Goal: Transaction & Acquisition: Book appointment/travel/reservation

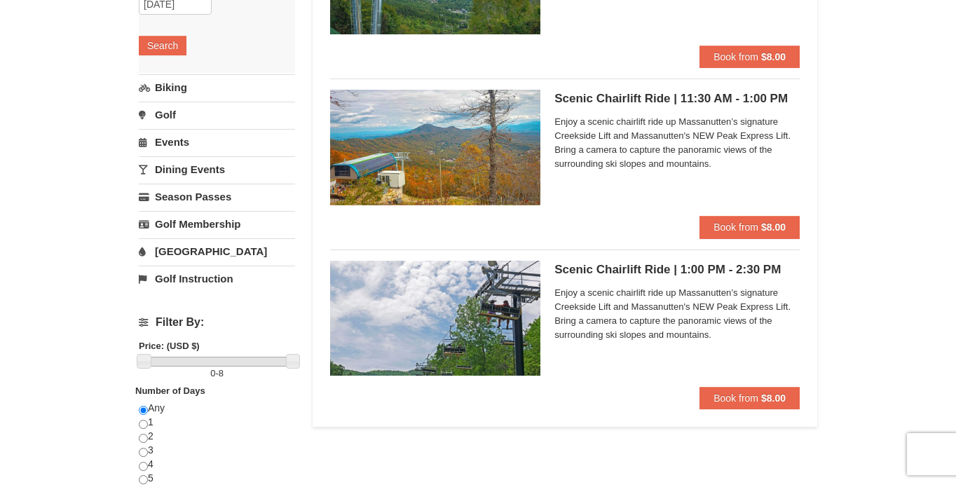
scroll to position [306, 0]
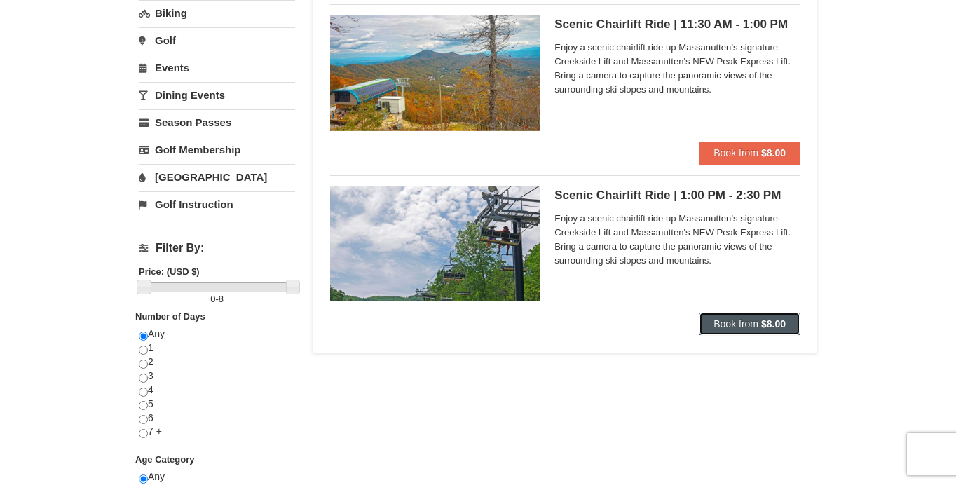
click at [755, 318] on span "Book from" at bounding box center [736, 323] width 45 height 11
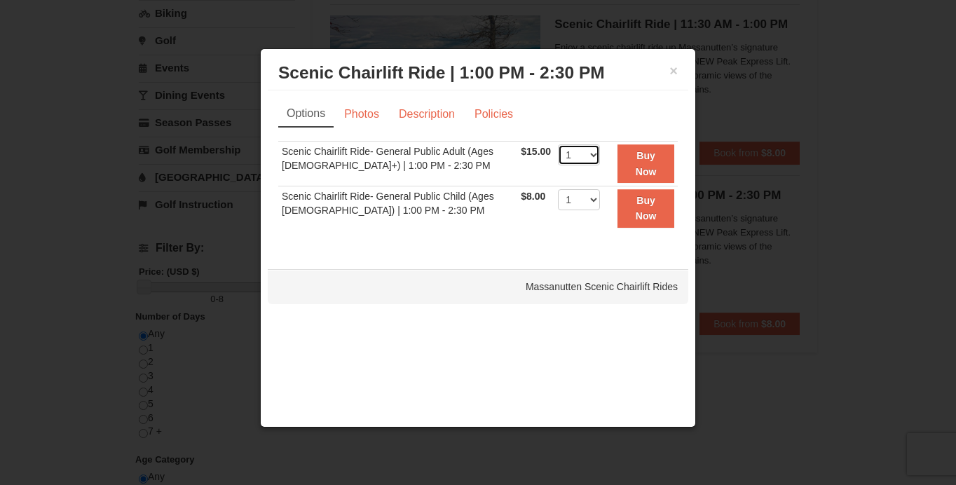
click at [585, 151] on select "1 2 3 4 5 6 7 8 9 10 11 12 13 14 15 16 17 18 19 20 21 22" at bounding box center [579, 154] width 42 height 21
select select "5"
click at [558, 144] on select "1 2 3 4 5 6 7 8 9 10 11 12 13 14 15 16 17 18 19 20 21 22" at bounding box center [579, 154] width 42 height 21
click at [636, 168] on strong "Buy Now" at bounding box center [646, 163] width 21 height 27
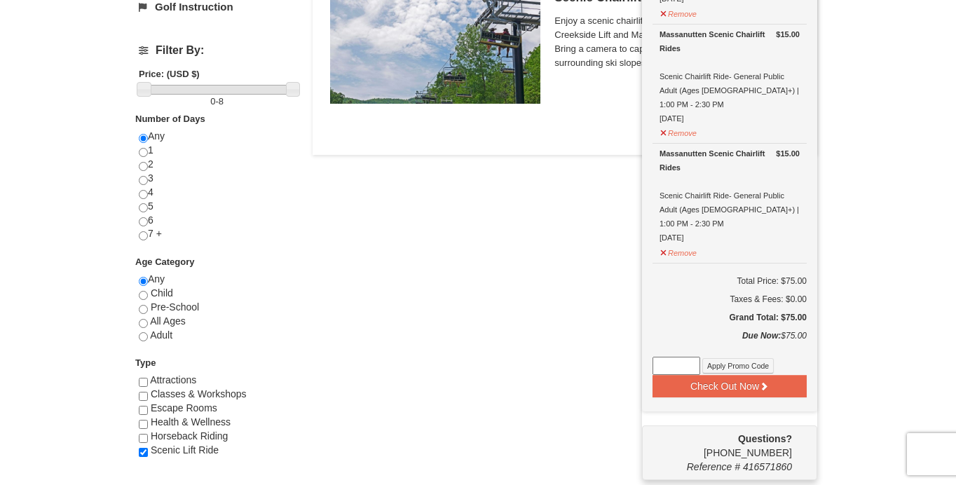
scroll to position [506, 0]
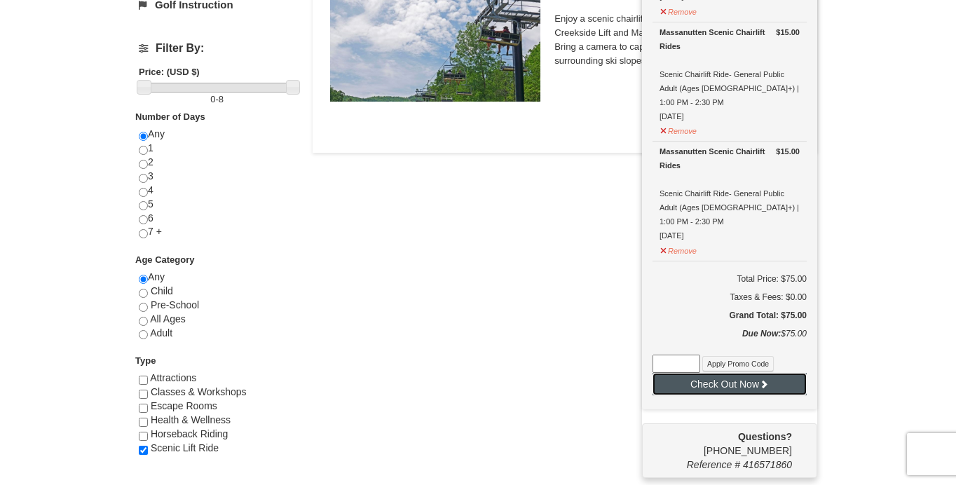
click at [764, 379] on icon at bounding box center [764, 384] width 10 height 10
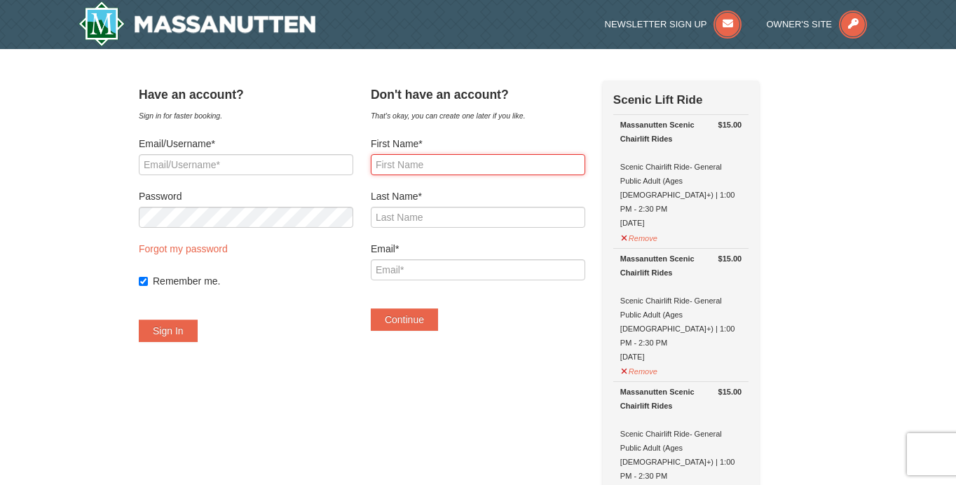
click at [445, 163] on input "First Name*" at bounding box center [478, 164] width 215 height 21
type input "Veronica"
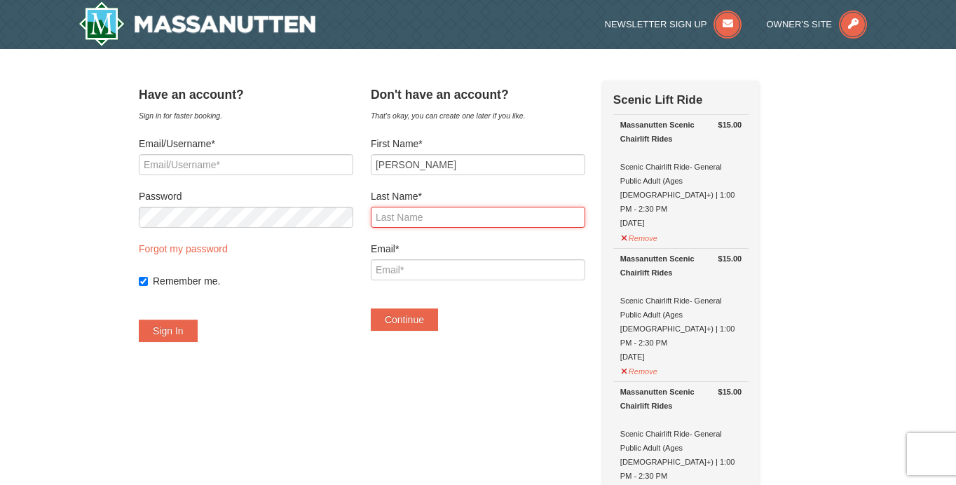
type input "Power"
type input "v.power@verizon.net"
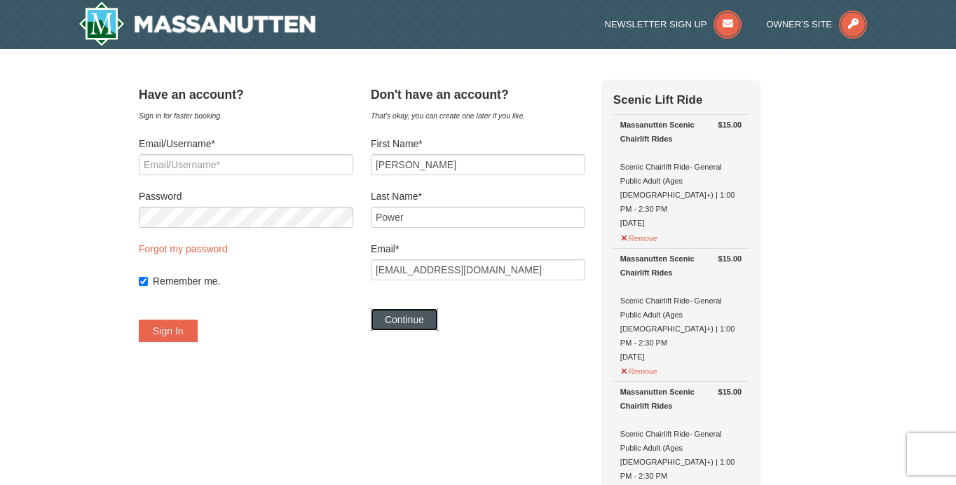
click at [414, 315] on button "Continue" at bounding box center [404, 319] width 67 height 22
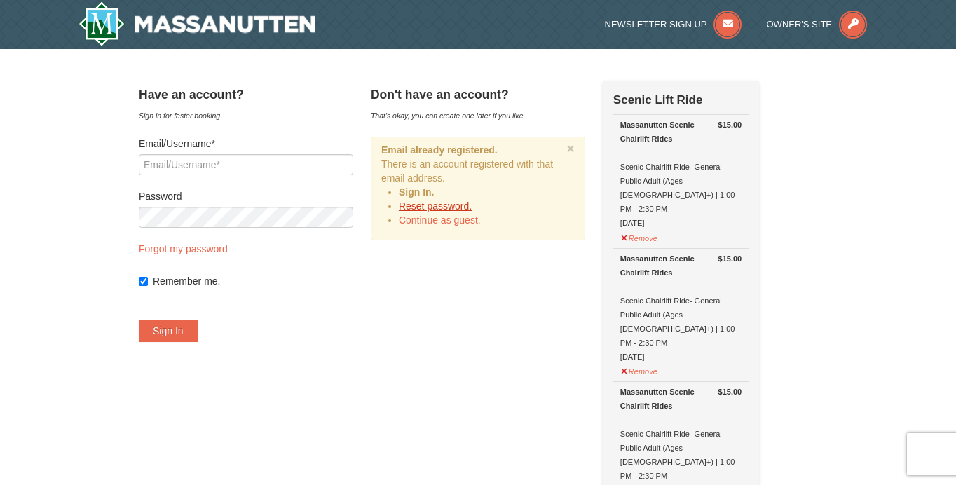
click at [426, 203] on link "Reset password." at bounding box center [435, 205] width 73 height 11
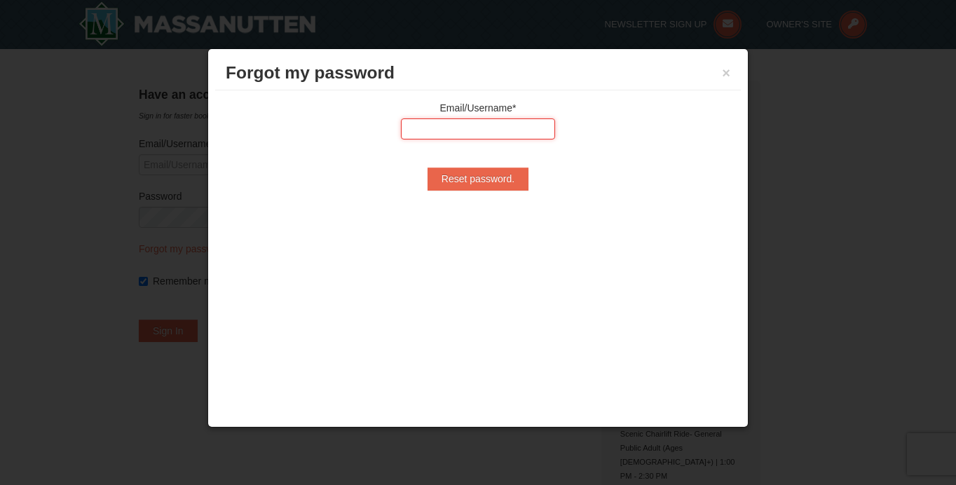
click at [505, 123] on input "text" at bounding box center [478, 128] width 154 height 21
type input "v.power@verizon.net"
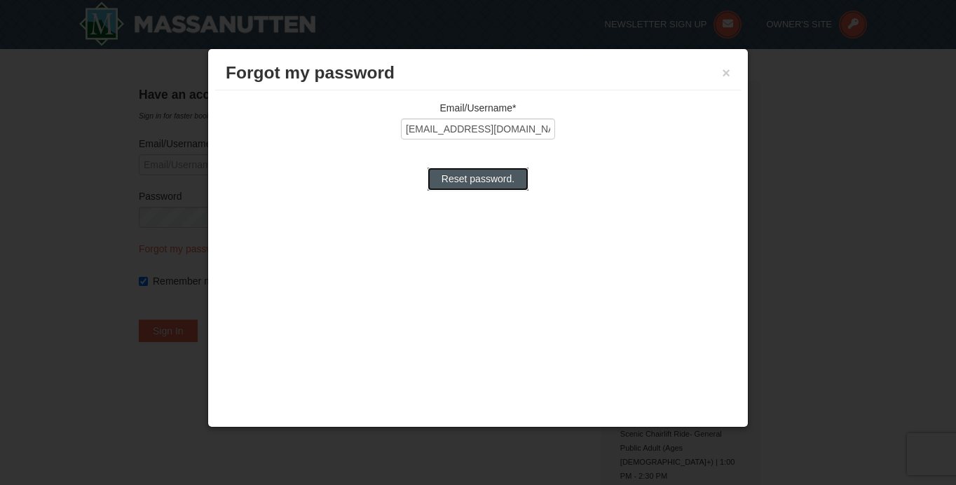
click at [499, 175] on input "Reset password." at bounding box center [478, 179] width 101 height 22
type input "Processing..."
type input "v.power@verizon.net"
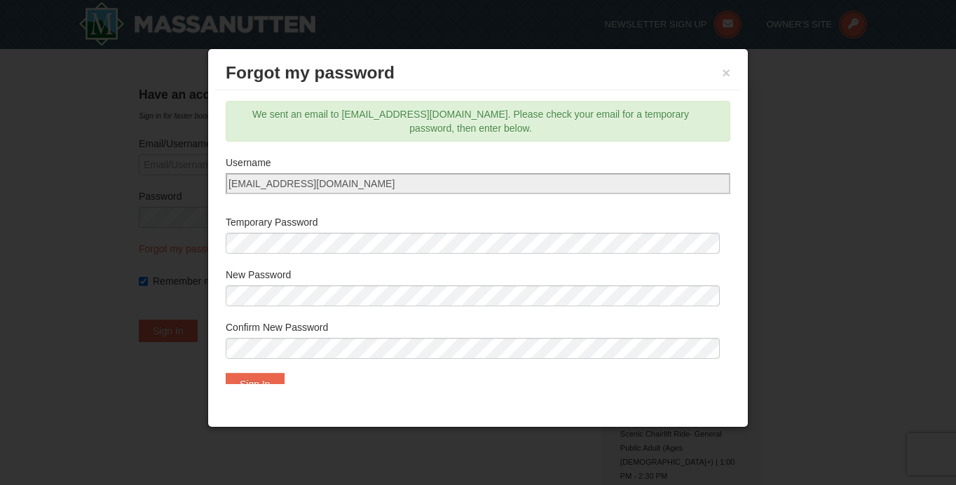
scroll to position [22, 0]
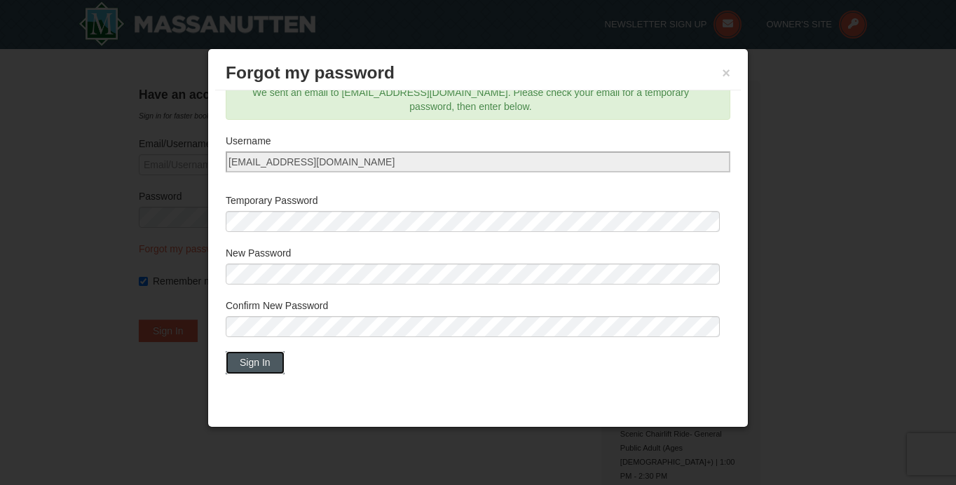
click at [259, 362] on button "Sign In" at bounding box center [255, 362] width 59 height 22
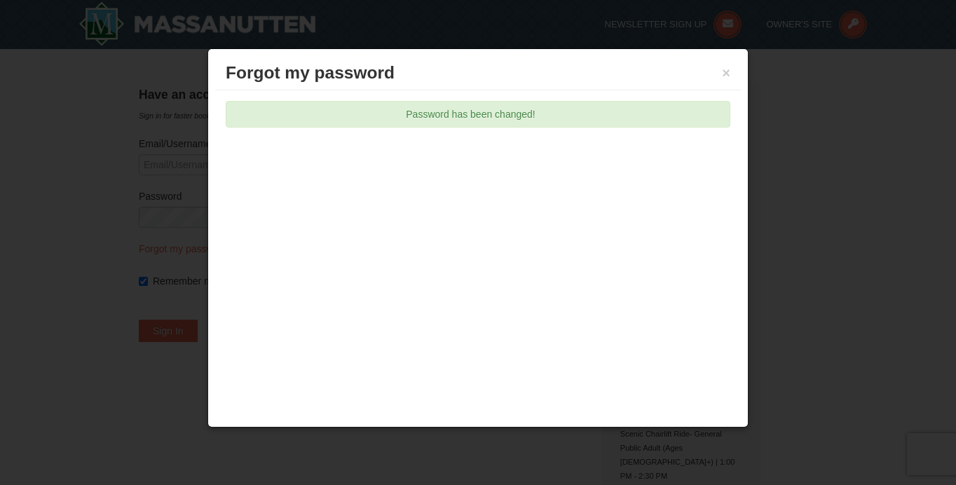
type input "v.power@verizon.net"
click at [723, 83] on h3 "Forgot my password" at bounding box center [478, 72] width 505 height 21
click at [723, 76] on button "×" at bounding box center [726, 73] width 8 height 14
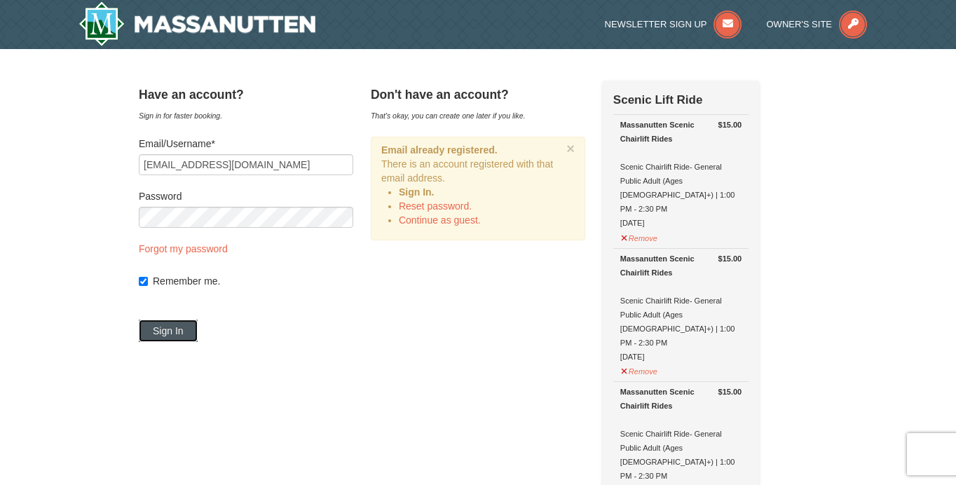
click at [193, 327] on button "Sign In" at bounding box center [168, 331] width 59 height 22
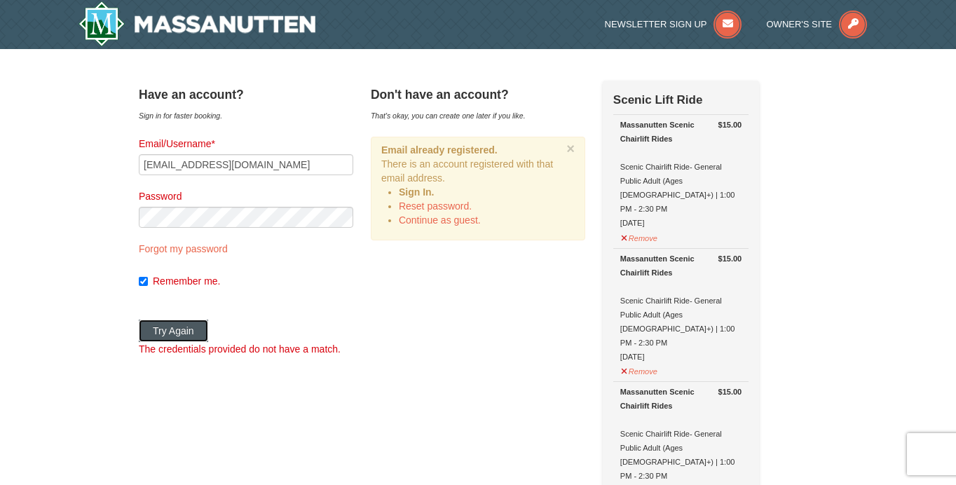
click at [193, 327] on button "Try Again" at bounding box center [173, 331] width 69 height 22
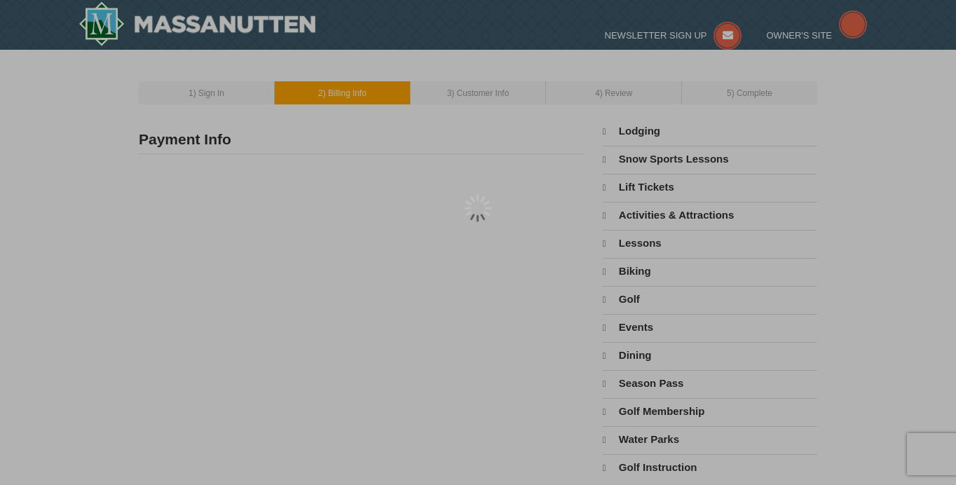
type input "[STREET_ADDRESS]"
type input "Langhorne"
type input "19047"
type input "215"
type input "630"
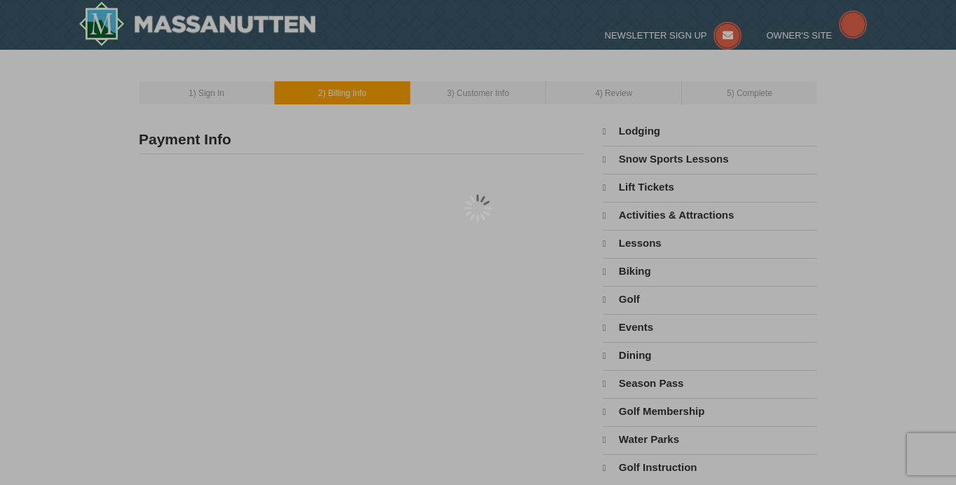
type input "9112"
type input "[EMAIL_ADDRESS][DOMAIN_NAME]"
select select "PA"
select select "10"
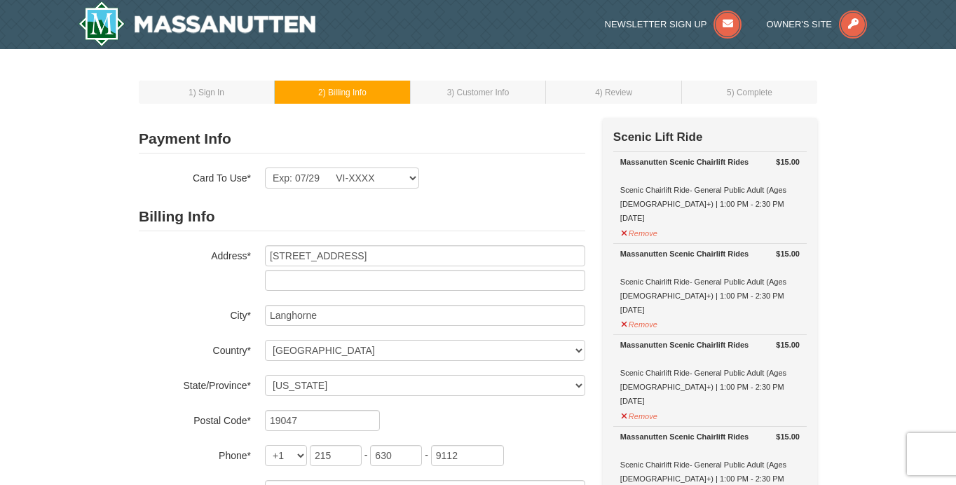
click at [220, 90] on span ") Sign In" at bounding box center [208, 93] width 31 height 10
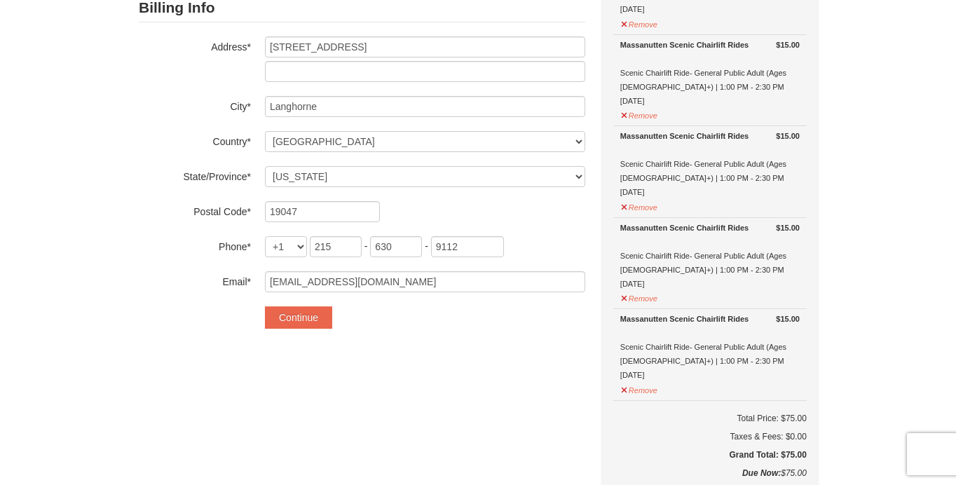
scroll to position [206, 0]
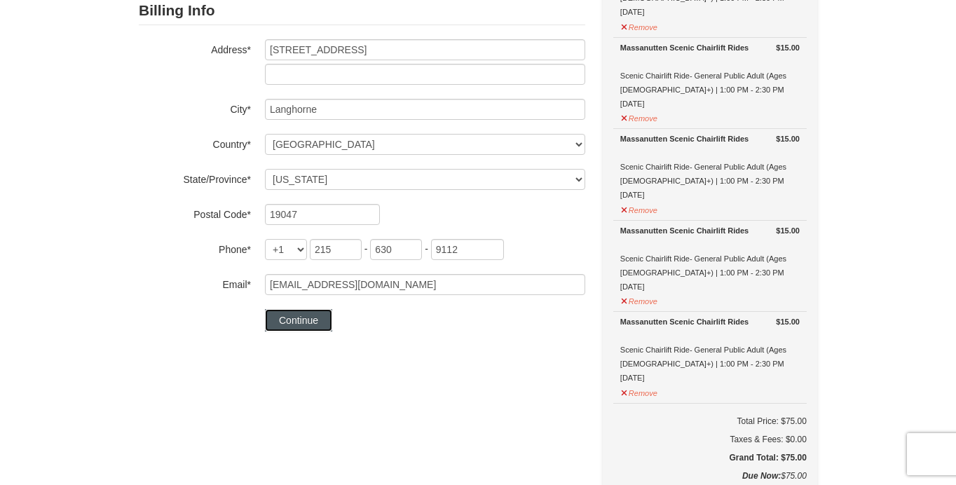
click at [300, 316] on button "Continue" at bounding box center [298, 320] width 67 height 22
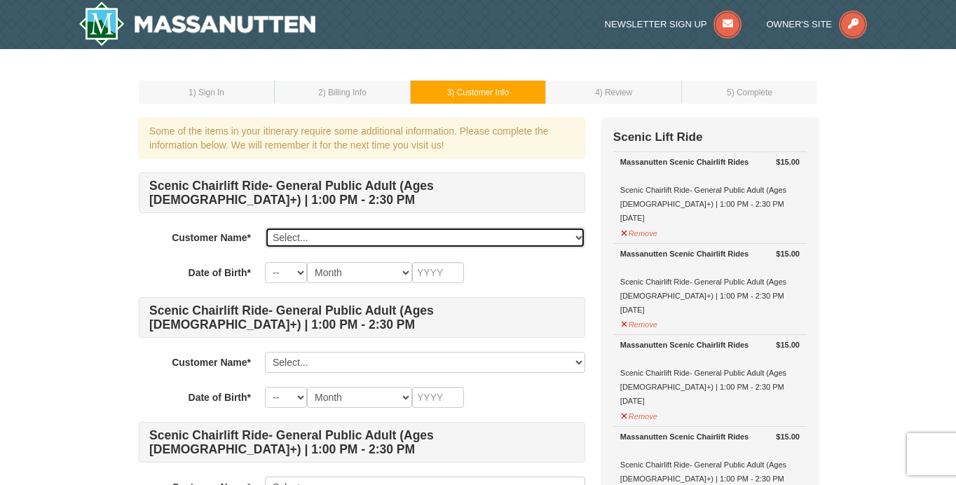
click at [306, 239] on select "Select... Veronica Power Kate Transue Cody Garlanger Kevin Transue Ethan Transu…" at bounding box center [425, 237] width 320 height 21
select select "28357160"
click at [265, 227] on select "Select... Veronica Power Kate Transue Cody Garlanger Kevin Transue Ethan Transu…" at bounding box center [425, 237] width 320 height 21
select select "08"
select select "03"
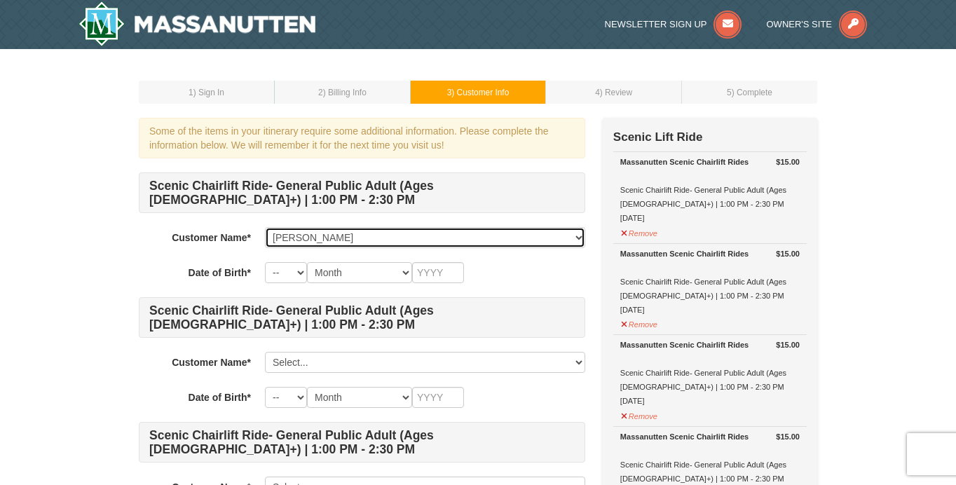
type input "1997"
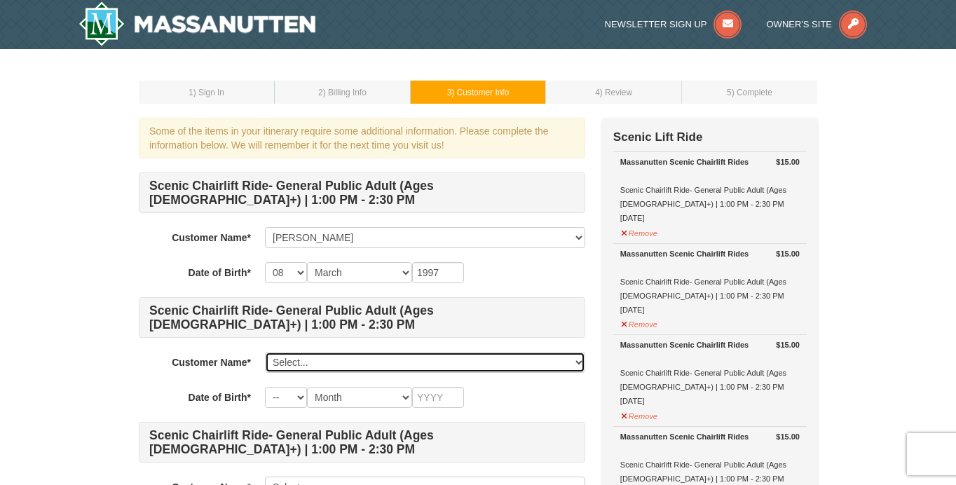
click at [321, 364] on select "Select... Veronica Power Kate Transue Cody Garlanger Kevin Transue Ethan Transu…" at bounding box center [425, 362] width 320 height 21
select select "28357182"
click at [265, 352] on select "Select... Veronica Power Kate Transue Cody Garlanger Kevin Transue Ethan Transu…" at bounding box center [425, 362] width 320 height 21
select select "01"
select select "03"
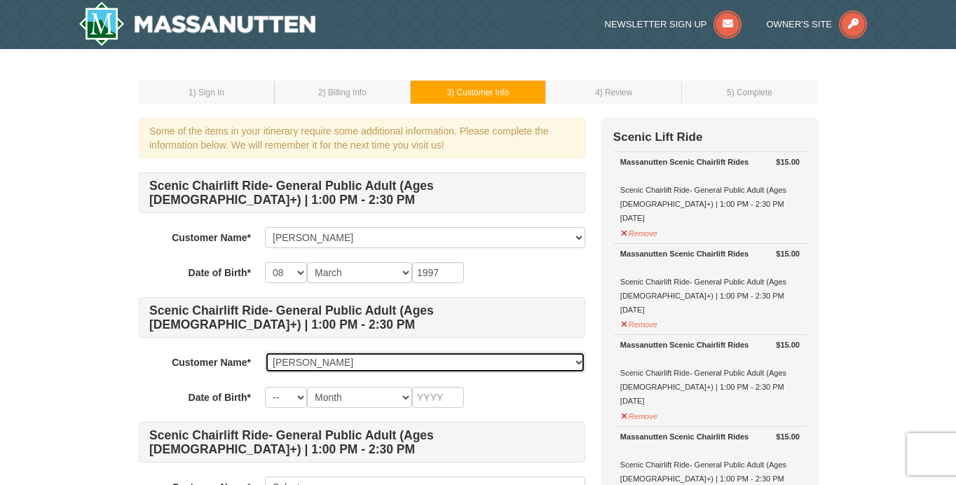
type input "1990"
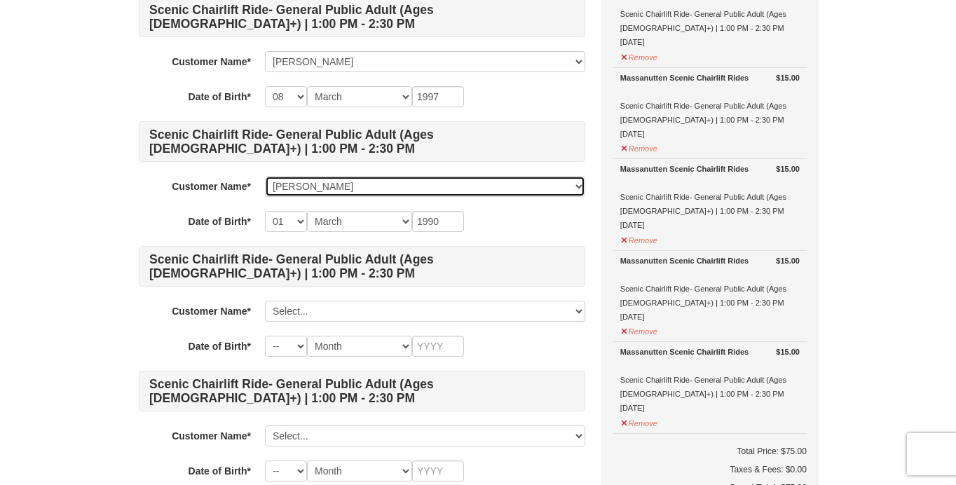
scroll to position [311, 0]
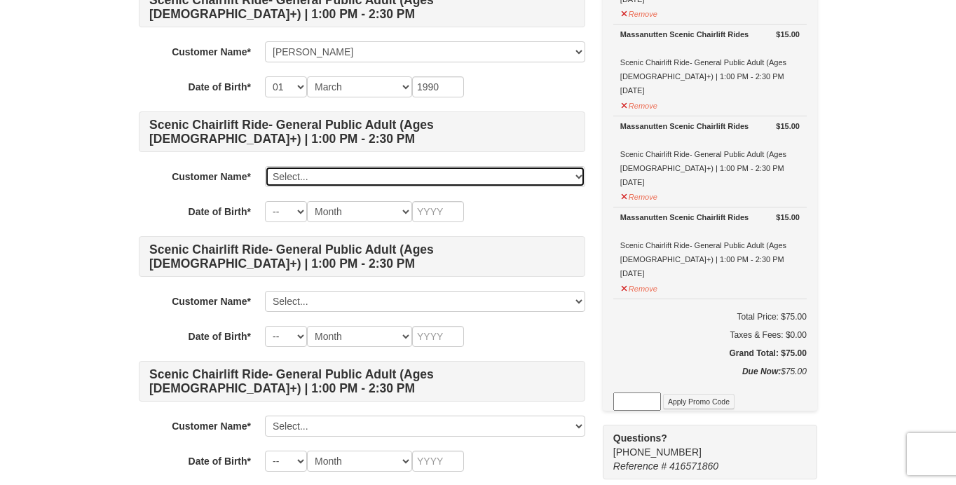
click at [356, 177] on select "Select... Veronica Power Kate Transue Cody Garlanger Kevin Transue Ethan Transu…" at bounding box center [425, 176] width 320 height 21
select select "28357183"
click at [265, 166] on select "Select... Veronica Power Kate Transue Cody Garlanger Kevin Transue Ethan Transu…" at bounding box center [425, 176] width 320 height 21
select select "20"
select select "10"
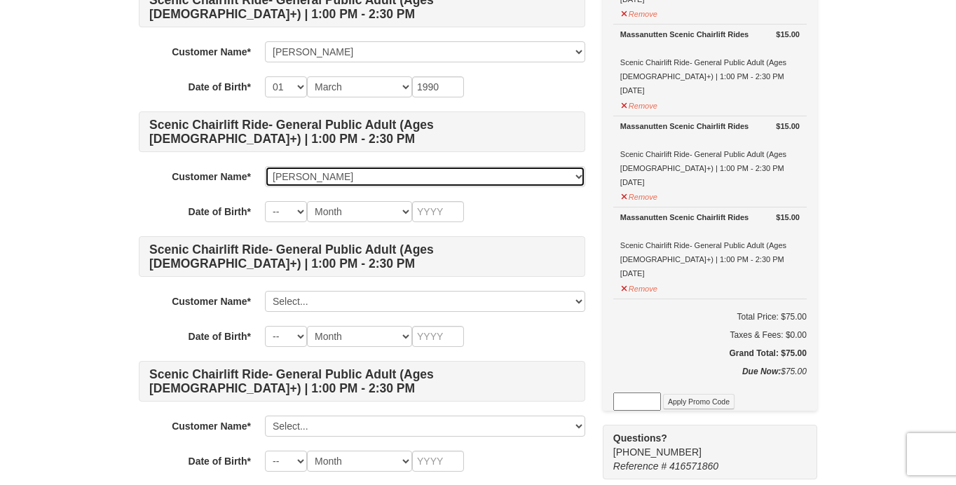
type input "1989"
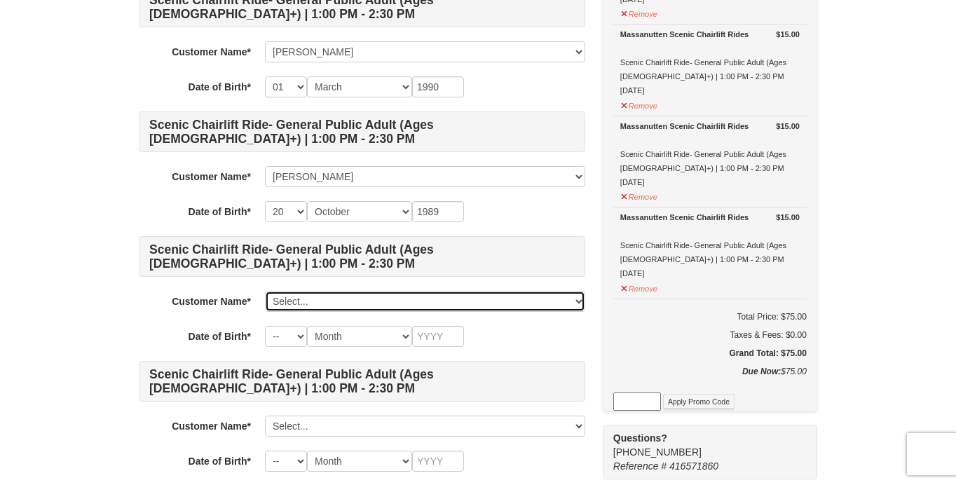
click at [318, 299] on select "Select... Veronica Power Kate Transue Cody Garlanger Kevin Transue Ethan Transu…" at bounding box center [425, 301] width 320 height 21
select select "28357184"
click at [265, 291] on select "Select... Veronica Power Kate Transue Cody Garlanger Kevin Transue Ethan Transu…" at bounding box center [425, 301] width 320 height 21
select select "21"
select select "06"
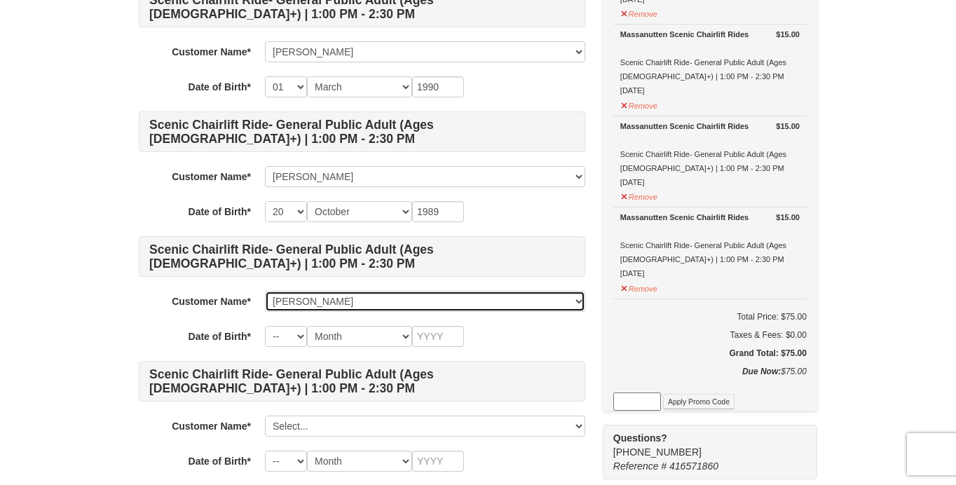
type input "1957"
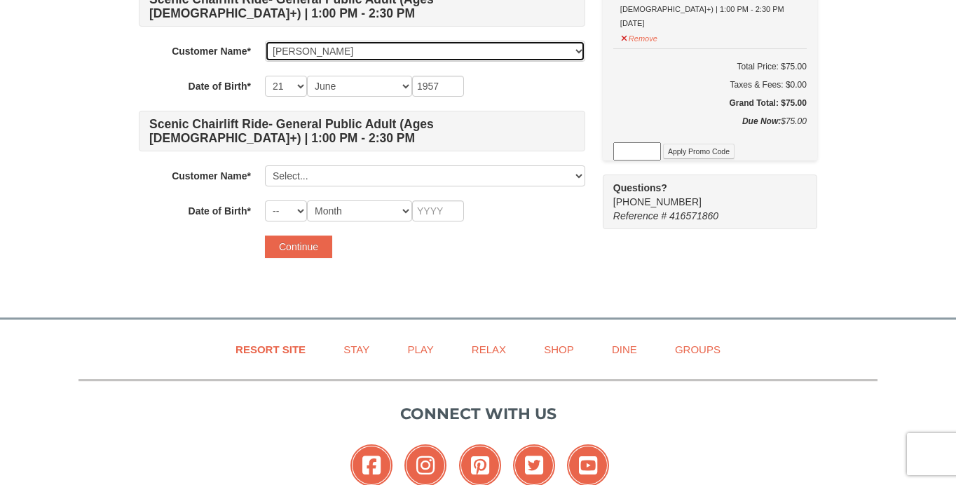
scroll to position [562, 0]
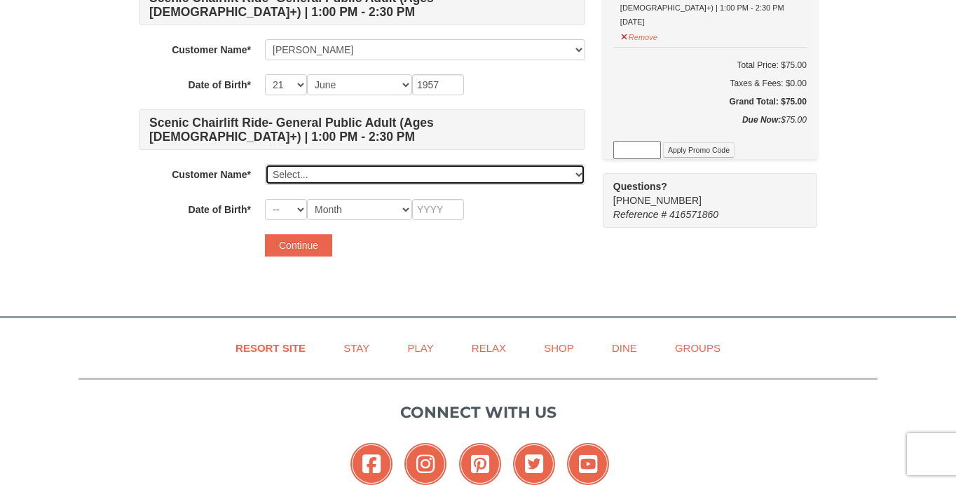
click at [494, 165] on select "Select... Veronica Power Kate Transue Cody Garlanger Kevin Transue Ethan Transu…" at bounding box center [425, 174] width 320 height 21
select select "28357185"
click at [265, 164] on select "Select... Veronica Power Kate Transue Cody Garlanger Kevin Transue Ethan Transu…" at bounding box center [425, 174] width 320 height 21
select select "03"
select select "05"
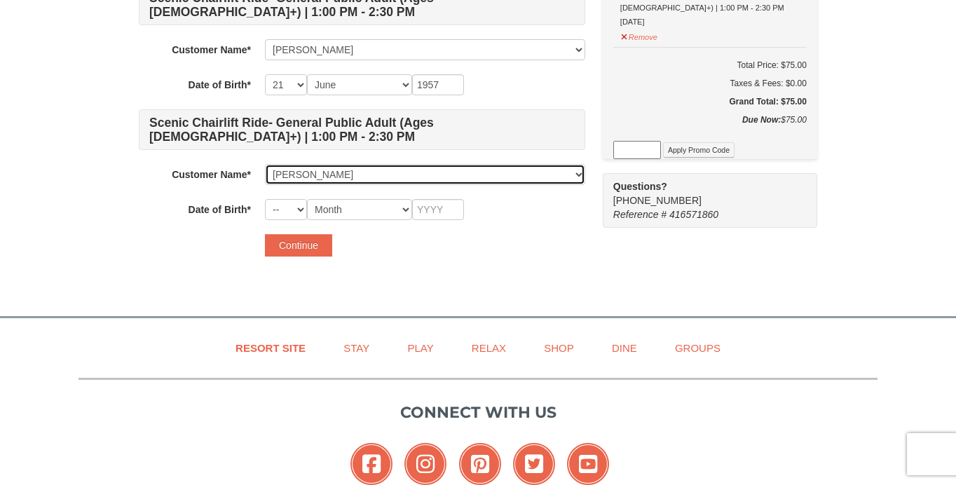
type input "1996"
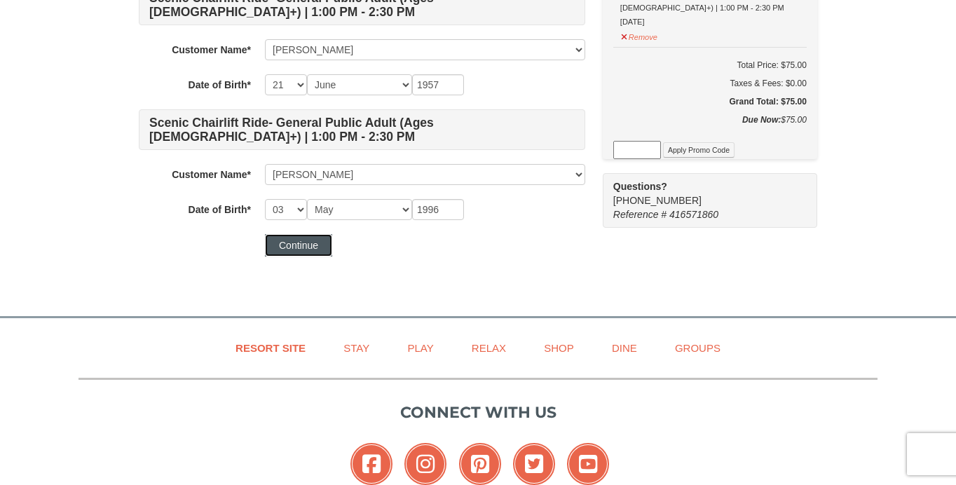
click at [311, 247] on button "Continue" at bounding box center [298, 245] width 67 height 22
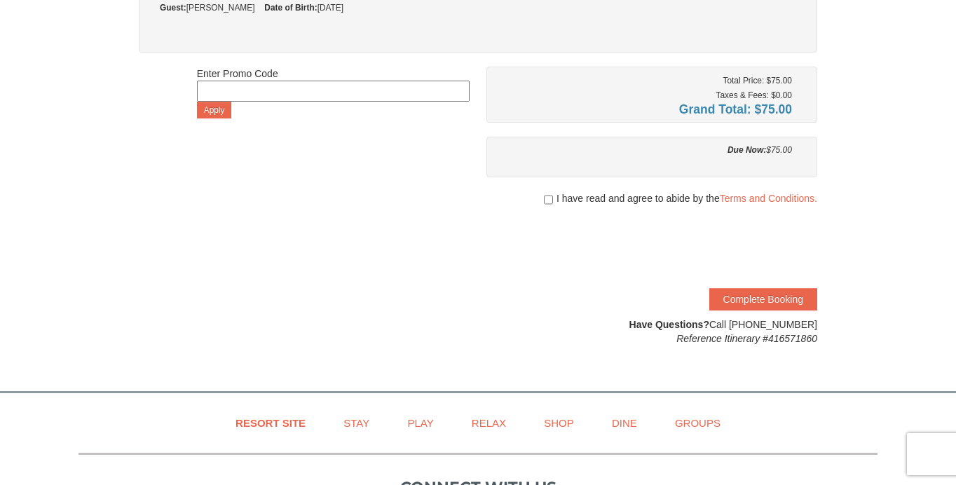
scroll to position [484, 0]
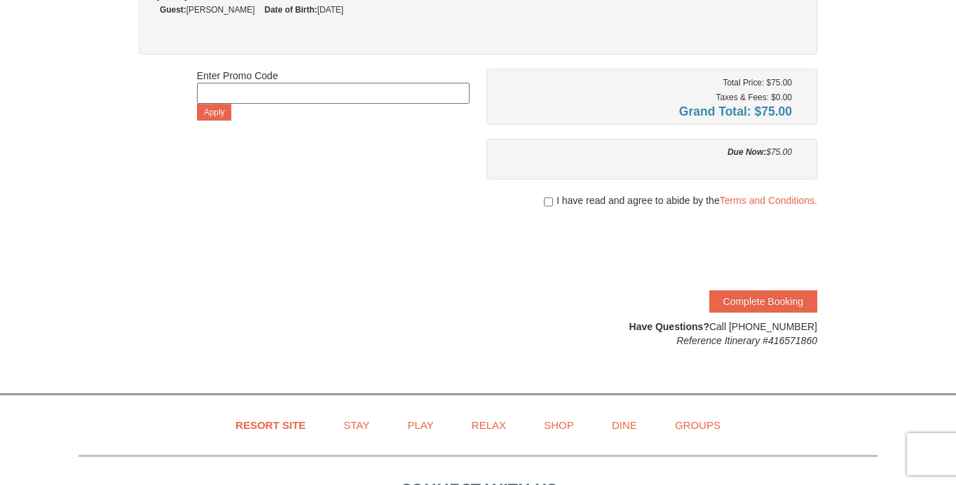
click at [552, 198] on div "I have read and agree to abide by the Terms and Conditions." at bounding box center [652, 200] width 331 height 14
click at [548, 198] on input "checkbox" at bounding box center [548, 201] width 9 height 11
checkbox input "true"
click at [789, 306] on button "Complete Booking" at bounding box center [763, 301] width 108 height 22
